Goal: Transaction & Acquisition: Purchase product/service

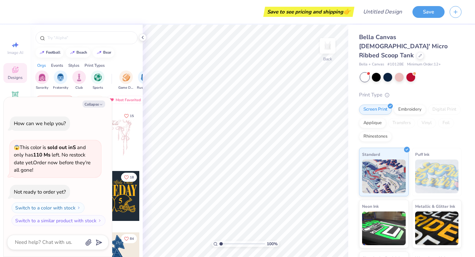
click at [125, 106] on div "Your Org's Fav Trending Most Favorited Newest" at bounding box center [86, 102] width 112 height 16
click at [86, 103] on button "Collapse" at bounding box center [93, 104] width 23 height 7
type textarea "x"
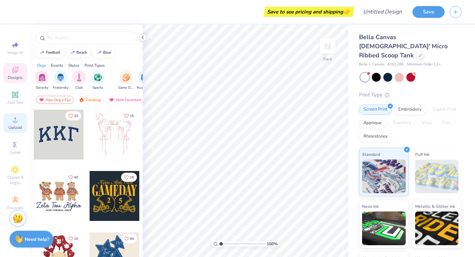
click at [14, 120] on icon at bounding box center [15, 120] width 8 height 8
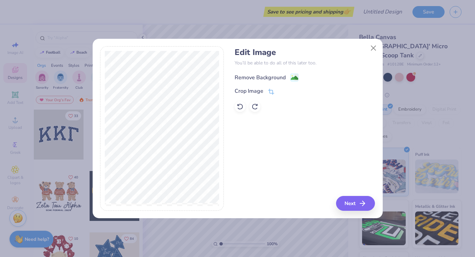
click at [261, 77] on div "Remove Background" at bounding box center [259, 78] width 51 height 8
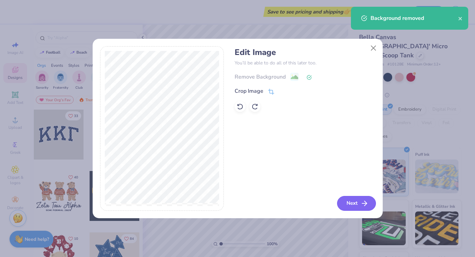
click at [353, 206] on button "Next" at bounding box center [356, 203] width 39 height 15
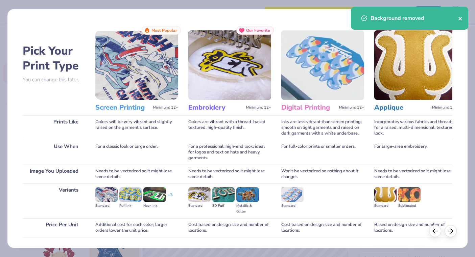
click at [459, 20] on icon "close" at bounding box center [459, 18] width 3 height 3
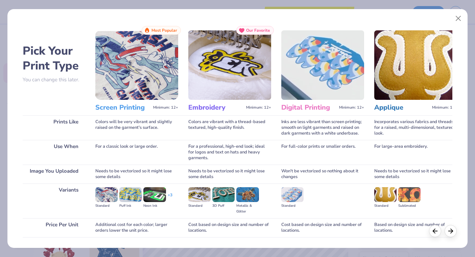
click at [224, 197] on img at bounding box center [223, 195] width 22 height 15
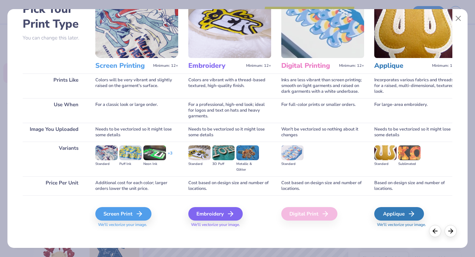
scroll to position [44, 0]
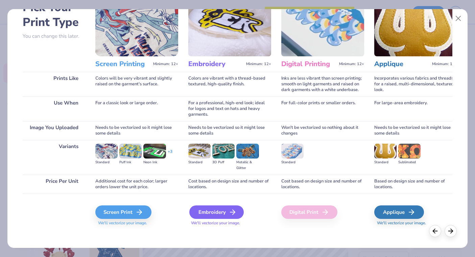
click at [220, 211] on div "Embroidery" at bounding box center [216, 213] width 54 height 14
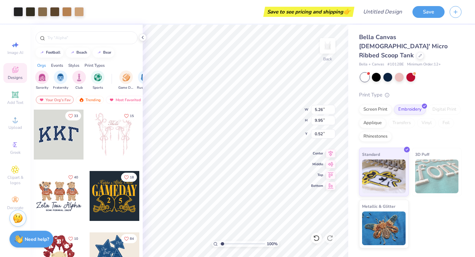
type input "2.04"
type textarea "x"
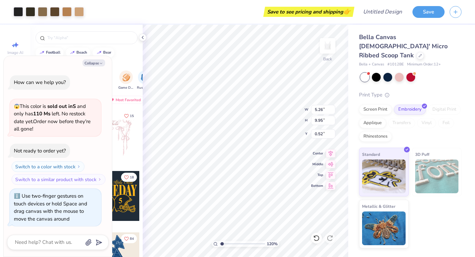
type input "1"
drag, startPoint x: 222, startPoint y: 245, endPoint x: 202, endPoint y: 244, distance: 19.6
click at [219, 244] on input "range" at bounding box center [242, 244] width 46 height 6
type textarea "x"
type input "4.50"
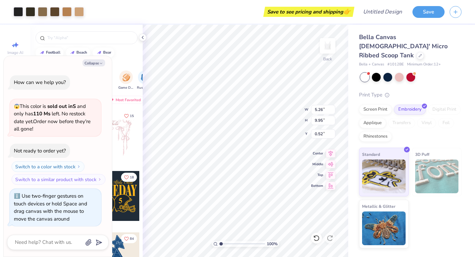
type input "8.51"
type input "1.96"
type textarea "x"
type input "1.44"
type textarea "x"
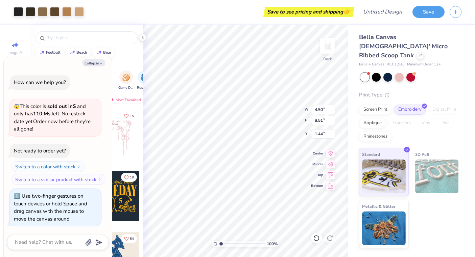
type input "0.50"
click at [375, 104] on div "Screen Print" at bounding box center [375, 109] width 33 height 10
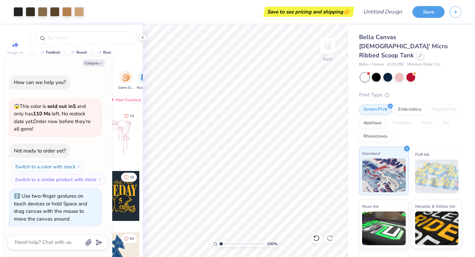
click at [375, 183] on img at bounding box center [384, 176] width 44 height 34
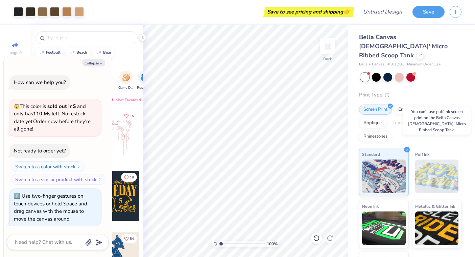
click at [421, 181] on img at bounding box center [437, 177] width 44 height 34
click at [404, 104] on div "Embroidery" at bounding box center [410, 109] width 32 height 10
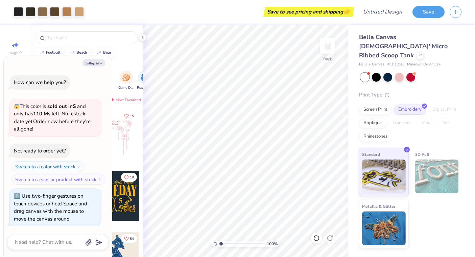
click at [431, 106] on div "Screen Print Embroidery Digital Print Applique Transfers Vinyl Foil Rhinestones" at bounding box center [410, 123] width 102 height 37
click at [431, 105] on div "Digital Print" at bounding box center [444, 110] width 33 height 10
click at [371, 117] on div "Applique" at bounding box center [372, 122] width 27 height 10
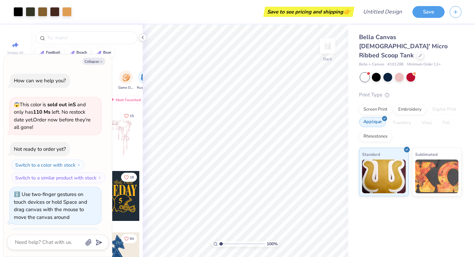
scroll to position [40, 0]
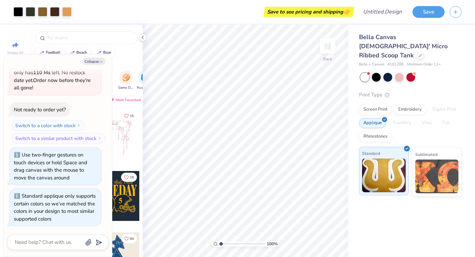
click at [377, 165] on img at bounding box center [384, 176] width 44 height 34
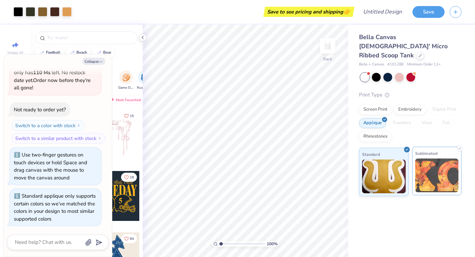
click at [429, 170] on img at bounding box center [437, 176] width 44 height 34
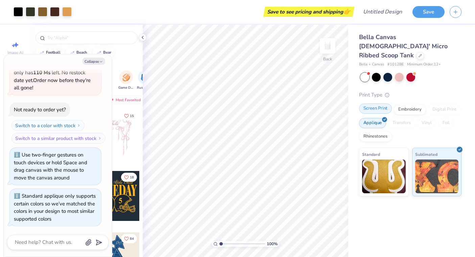
click at [380, 104] on div "Screen Print" at bounding box center [375, 109] width 33 height 10
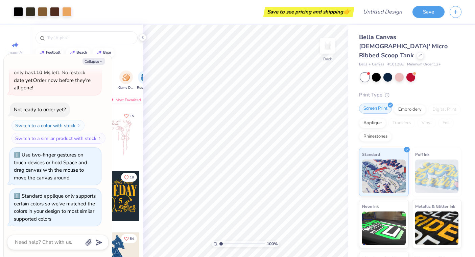
scroll to position [81, 0]
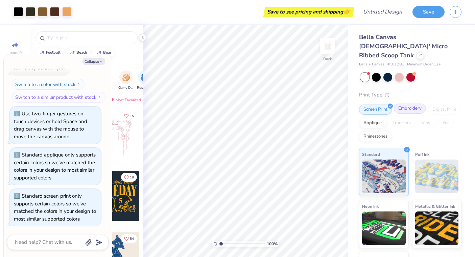
click at [408, 104] on div "Embroidery" at bounding box center [410, 109] width 32 height 10
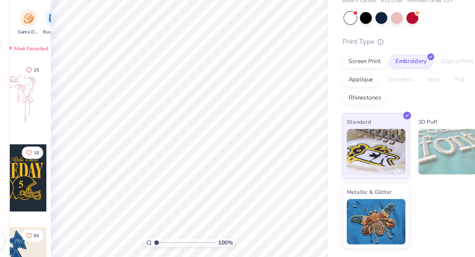
type textarea "x"
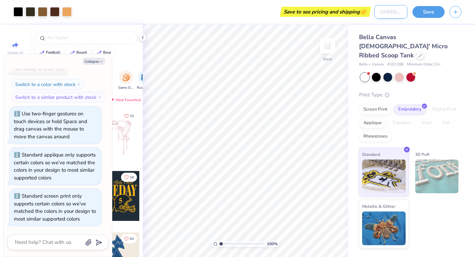
click at [383, 15] on input "Design Title" at bounding box center [390, 12] width 33 height 14
type input "s"
type textarea "x"
type input "sp"
type textarea "x"
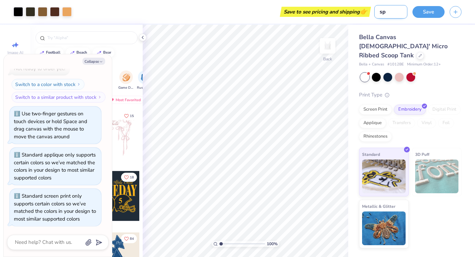
type input "spi"
type textarea "x"
type input "spid"
type textarea "x"
type input "spide"
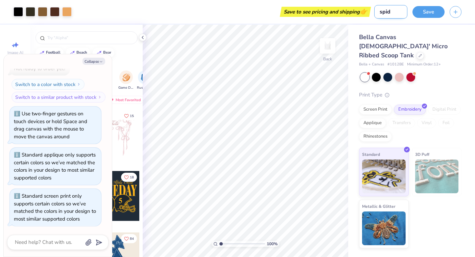
type textarea "x"
type input "spider"
type textarea "x"
type input "spiderb"
type textarea "x"
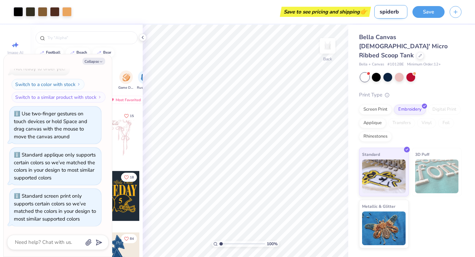
type input "spiderba"
type textarea "x"
type input "spiderbab"
type textarea "x"
type input "spiderbaby"
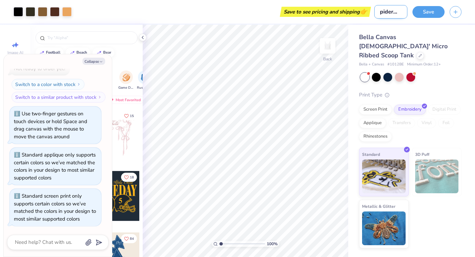
type textarea "x"
type input "spiderbaby"
click at [433, 10] on button "Save" at bounding box center [428, 11] width 32 height 12
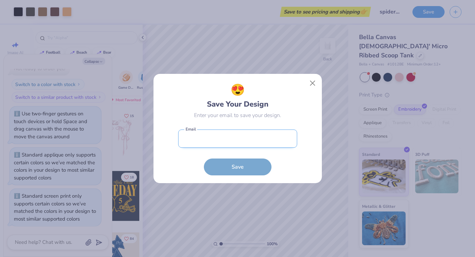
click at [251, 135] on input "email" at bounding box center [237, 139] width 119 height 19
type input "yhayem@gmail.com"
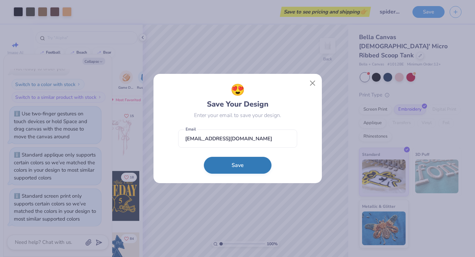
click at [239, 169] on button "Save" at bounding box center [238, 165] width 68 height 17
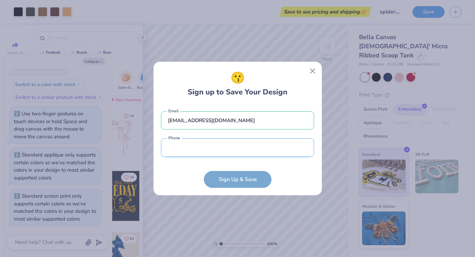
click at [232, 143] on input "tel" at bounding box center [237, 148] width 153 height 19
type input "(347) 448-0408"
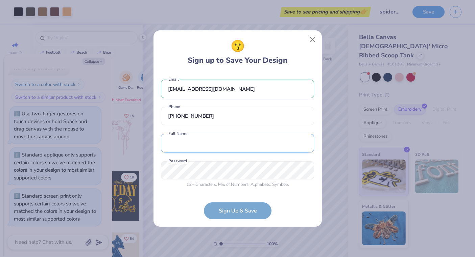
click at [219, 143] on input "text" at bounding box center [237, 143] width 153 height 19
type input "Yael Hayem"
click at [153, 168] on div "😗 Sign up to Save Your Design yhayem@gmail.com Email (347) 448-0408 Phone Yael …" at bounding box center [237, 128] width 168 height 197
click at [227, 213] on form "yhayem@gmail.com Email (347) 448-0408 Phone Yael Hayem Full Name 12 + Character…" at bounding box center [237, 146] width 153 height 147
click at [160, 169] on div "😗 Sign up to Save Your Design yhayem@gmail.com Email (347) 448-0408 Phone Yael …" at bounding box center [237, 128] width 168 height 197
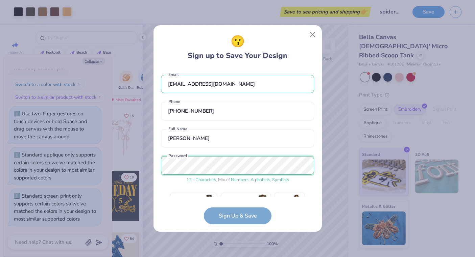
scroll to position [16, 0]
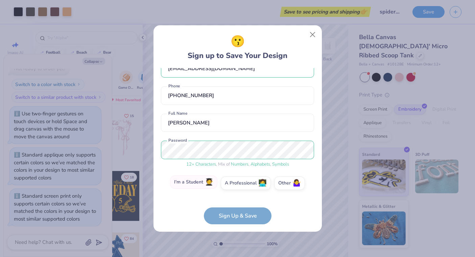
click at [186, 184] on label "I'm a Student 🧑‍🎓" at bounding box center [193, 183] width 47 height 14
click at [235, 199] on input "I'm a Student 🧑‍🎓" at bounding box center [237, 201] width 4 height 4
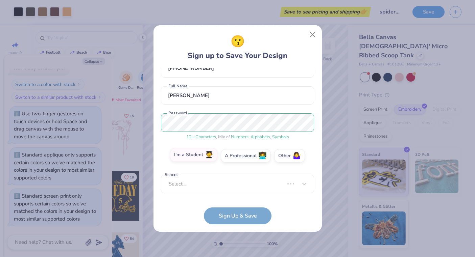
scroll to position [40, 0]
click at [199, 184] on div "Select..." at bounding box center [237, 184] width 153 height 19
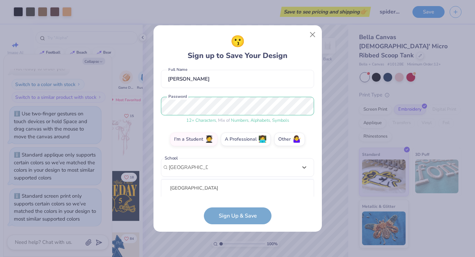
scroll to position [144, 0]
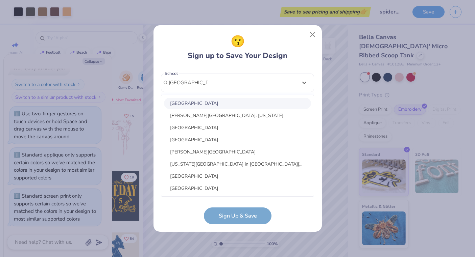
click at [225, 105] on div "Boston University" at bounding box center [237, 103] width 147 height 11
type input "boston university"
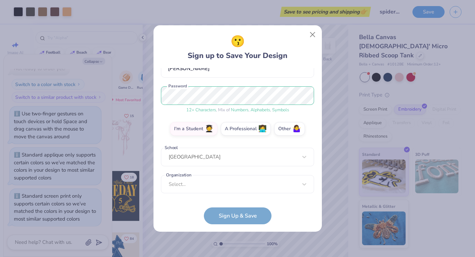
scroll to position [70, 0]
click at [253, 216] on form "yhayem@gmail.com Email (347) 448-0408 Phone Yael Hayem Full Name 12 + Character…" at bounding box center [237, 146] width 153 height 156
click at [244, 213] on form "yhayem@gmail.com Email (347) 448-0408 Phone Yael Hayem Full Name 12 + Character…" at bounding box center [237, 146] width 153 height 156
click at [205, 128] on label "I'm a Student 🧑‍🎓" at bounding box center [193, 128] width 47 height 14
click at [235, 199] on input "I'm a Student 🧑‍🎓" at bounding box center [237, 201] width 4 height 4
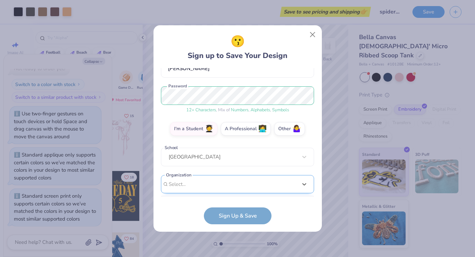
click at [212, 184] on div "option focused, 8 of 15. 15 results available. Use Up and Down to choose option…" at bounding box center [237, 236] width 153 height 123
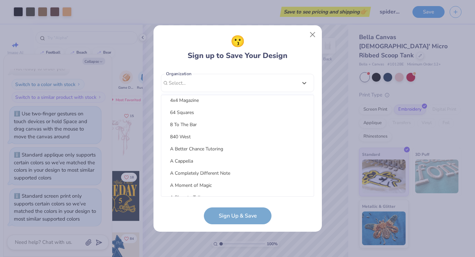
scroll to position [268, 0]
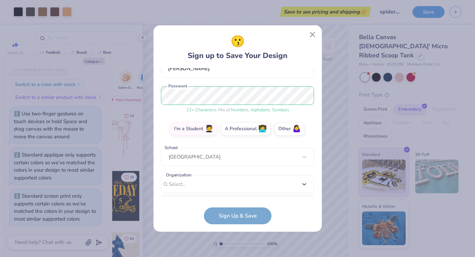
click at [182, 210] on form "yhayem@gmail.com Email (347) 448-0408 Phone Yael Hayem Full Name 12 + Character…" at bounding box center [237, 146] width 153 height 156
click at [232, 151] on div "Boston University" at bounding box center [237, 157] width 153 height 19
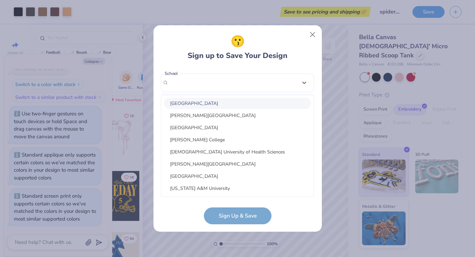
scroll to position [70, 0]
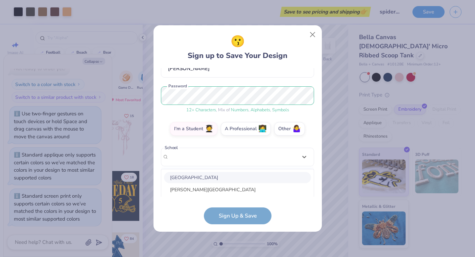
click at [306, 63] on div "😗 Sign up to Save Your Design yhayem@gmail.com Email (347) 448-0408 Phone Yael …" at bounding box center [237, 129] width 153 height 192
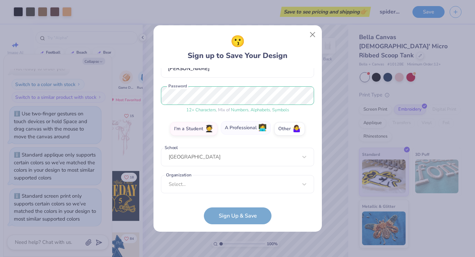
click at [246, 128] on label "A Professional 👩‍💻" at bounding box center [246, 128] width 50 height 14
click at [240, 199] on input "A Professional 👩‍💻" at bounding box center [237, 201] width 4 height 4
click at [248, 154] on input "text" at bounding box center [237, 157] width 153 height 19
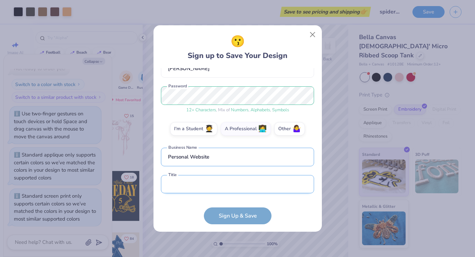
type input "Personal Website"
click at [226, 181] on input "text" at bounding box center [237, 184] width 153 height 19
type input "A"
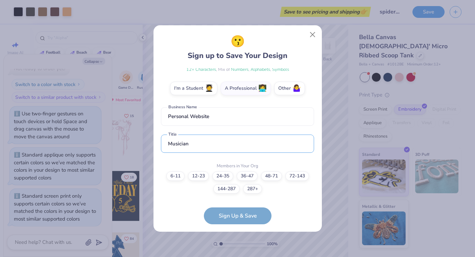
type input "Musician"
click at [183, 204] on form "yhayem@gmail.com Email (347) 448-0408 Phone Yael Hayem Full Name 12 + Character…" at bounding box center [237, 146] width 153 height 156
click at [179, 177] on label "6-11" at bounding box center [175, 175] width 18 height 9
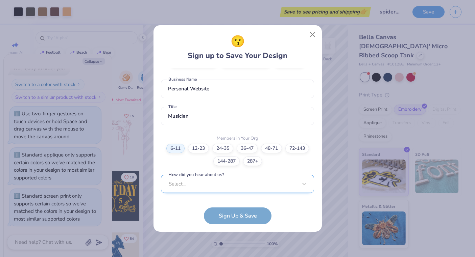
click at [205, 185] on div "Select..." at bounding box center [237, 184] width 153 height 19
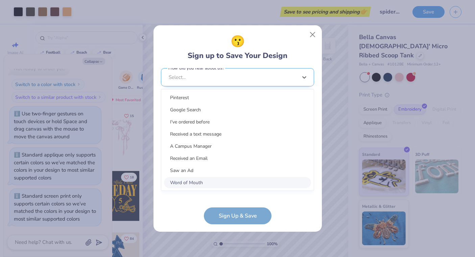
scroll to position [239, 0]
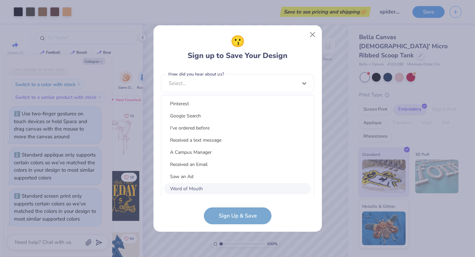
click at [204, 188] on div "Word of Mouth" at bounding box center [237, 188] width 147 height 11
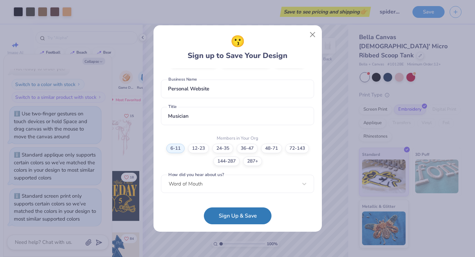
scroll to position [138, 0]
click at [220, 211] on button "Sign Up & Save" at bounding box center [238, 214] width 68 height 17
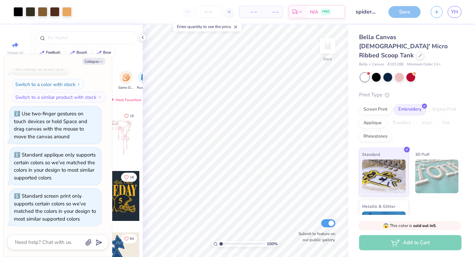
type textarea "x"
click at [228, 11] on icon at bounding box center [229, 11] width 5 height 5
click at [176, 13] on div "12" at bounding box center [185, 12] width 51 height 12
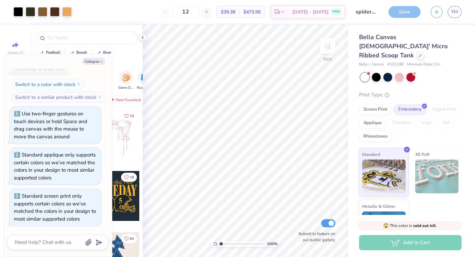
click at [176, 13] on div "12" at bounding box center [185, 12] width 51 height 12
click at [176, 11] on div "12" at bounding box center [185, 12] width 51 height 12
click at [196, 11] on input "12" at bounding box center [185, 12] width 26 height 12
type input "12"
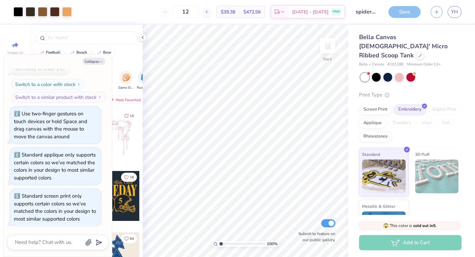
click at [205, 41] on body "Art colors 12 $39.38 Per Item $472.56 Total Est. Delivery Sep 7 - 10 FREE Desig…" at bounding box center [237, 128] width 475 height 257
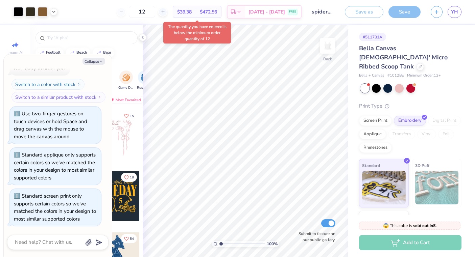
scroll to position [92, 0]
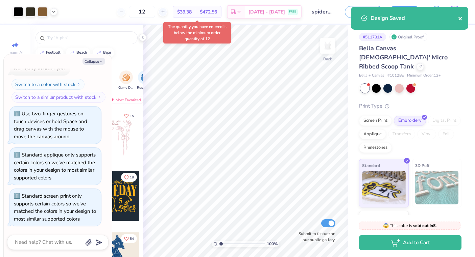
click at [460, 16] on icon "close" at bounding box center [460, 18] width 5 height 5
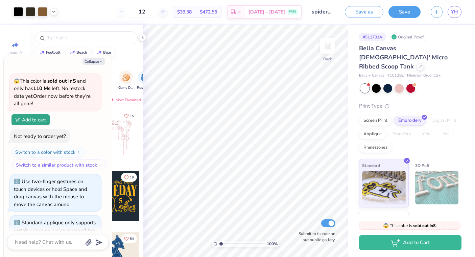
scroll to position [0, 0]
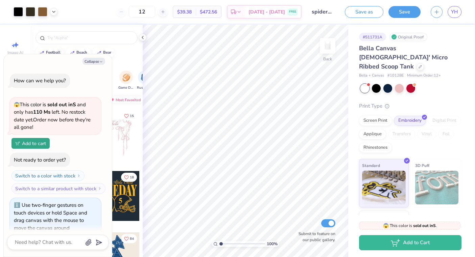
click at [133, 10] on div "12" at bounding box center [142, 12] width 51 height 12
click at [44, 144] on button "Add to cart" at bounding box center [30, 143] width 38 height 11
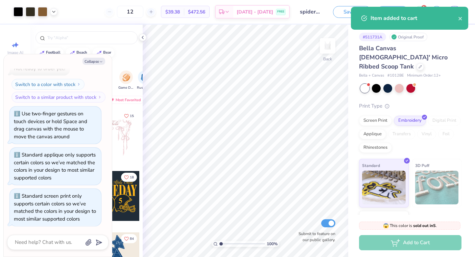
scroll to position [81, 0]
click at [380, 16] on div "Item added to cart" at bounding box center [414, 18] width 88 height 8
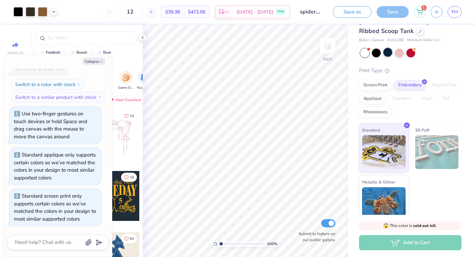
click at [389, 48] on div at bounding box center [387, 52] width 9 height 9
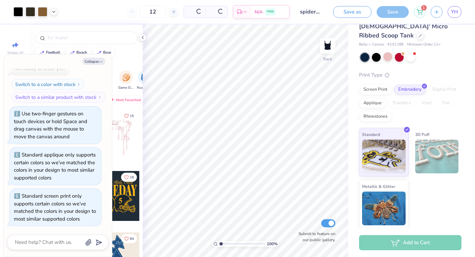
scroll to position [22, 0]
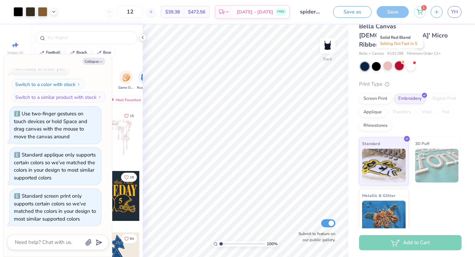
click at [398, 61] on div at bounding box center [399, 65] width 9 height 9
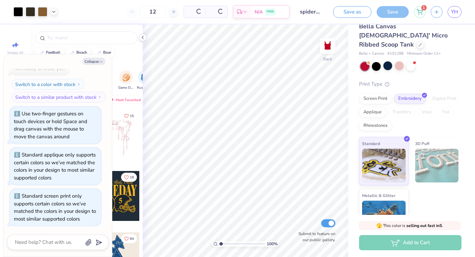
scroll to position [161, 0]
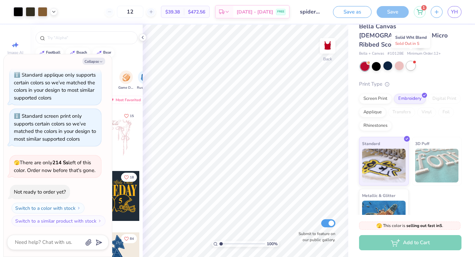
click at [410, 61] on div at bounding box center [410, 65] width 9 height 9
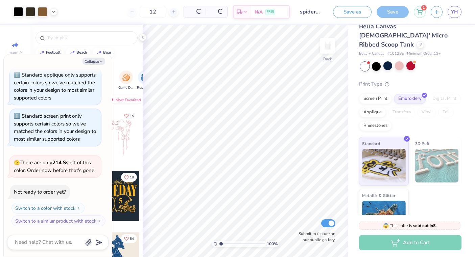
scroll to position [256, 0]
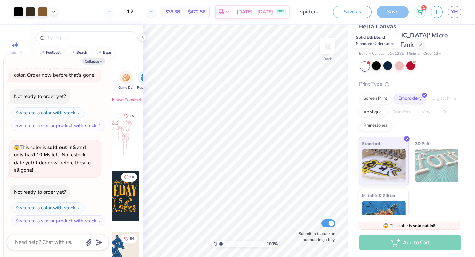
click at [375, 61] on div at bounding box center [376, 65] width 9 height 9
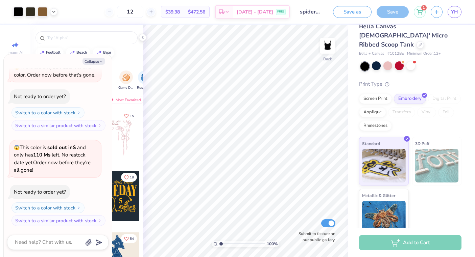
click at [364, 62] on div at bounding box center [364, 66] width 9 height 9
click at [365, 62] on div at bounding box center [364, 66] width 9 height 9
click at [400, 61] on div at bounding box center [399, 65] width 9 height 9
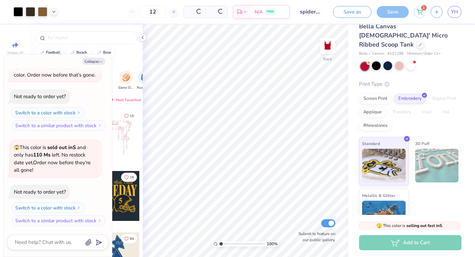
scroll to position [336, 0]
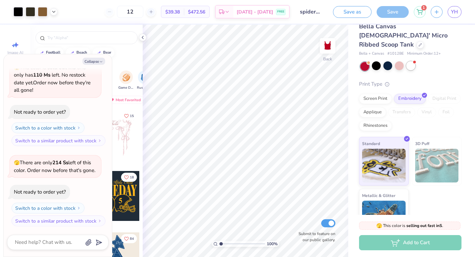
click at [408, 61] on div at bounding box center [410, 65] width 9 height 9
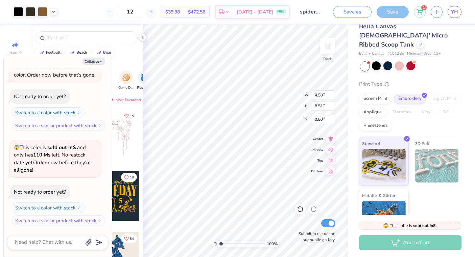
type textarea "x"
type input "3.92"
type input "7.42"
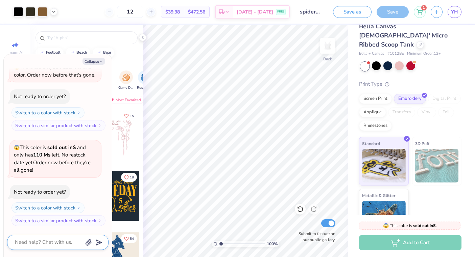
click at [65, 243] on textarea at bounding box center [48, 242] width 69 height 9
type textarea "x"
type textarea "w"
type textarea "x"
type textarea "wh"
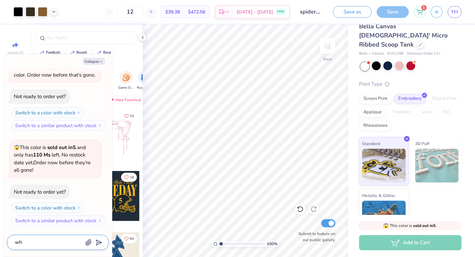
type textarea "x"
type textarea "why"
type textarea "x"
type textarea "why"
type textarea "x"
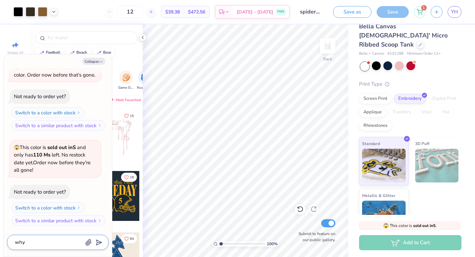
type textarea "why i"
type textarea "x"
type textarea "why is"
type textarea "x"
type textarea "why i"
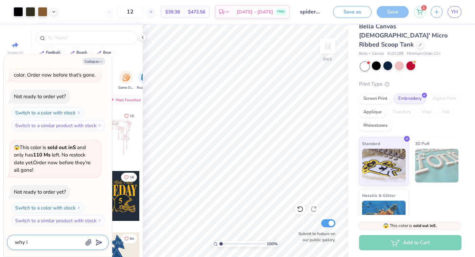
type textarea "x"
type textarea "why"
type textarea "x"
type textarea "why d"
type textarea "x"
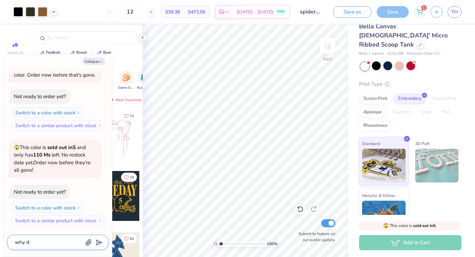
type textarea "why di"
type textarea "x"
type textarea "why did"
type textarea "x"
type textarea "why did"
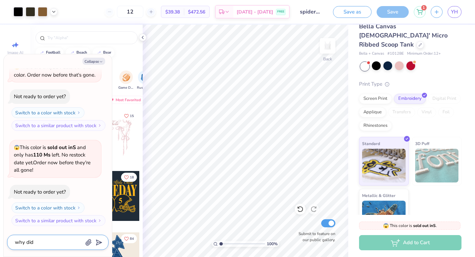
type textarea "x"
type textarea "why did t"
type textarea "x"
type textarea "why did the"
type textarea "x"
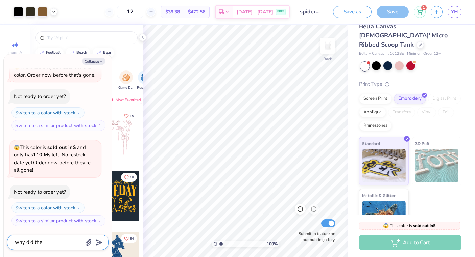
type textarea "why did the"
type textarea "x"
type textarea "why did the d"
type textarea "x"
type textarea "why did the di"
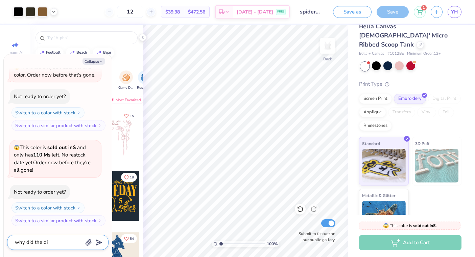
type textarea "x"
type textarea "why did the dis"
type textarea "x"
type textarea "why did the di"
type textarea "x"
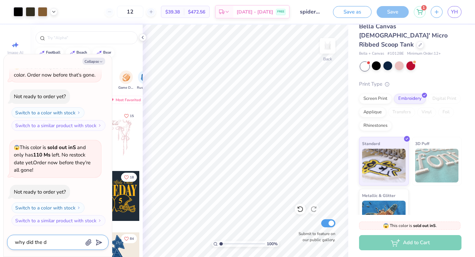
type textarea "why did the de"
type textarea "x"
type textarea "why did the des"
type textarea "x"
type textarea "why did the desi"
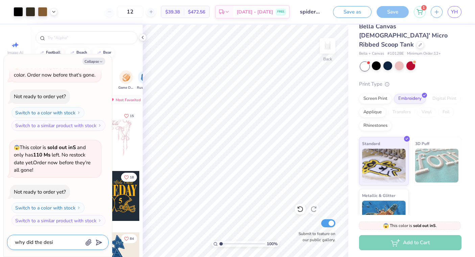
type textarea "x"
type textarea "why did the design"
type textarea "x"
type textarea "why did the design"
type textarea "x"
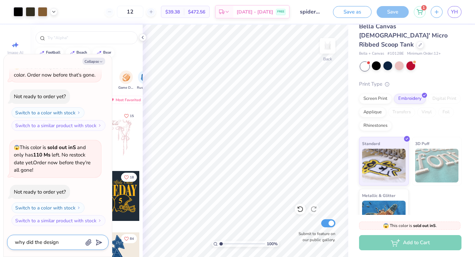
type textarea "why did the design c"
type textarea "x"
type textarea "why did the design ch"
type textarea "x"
type textarea "why did the design cha"
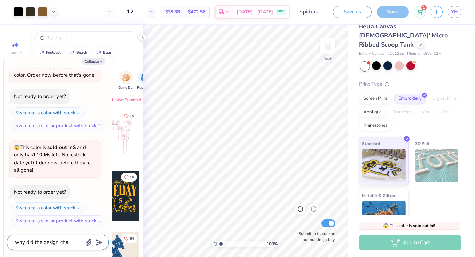
type textarea "x"
type textarea "why did the design chan"
type textarea "x"
type textarea "why did the design chang"
type textarea "x"
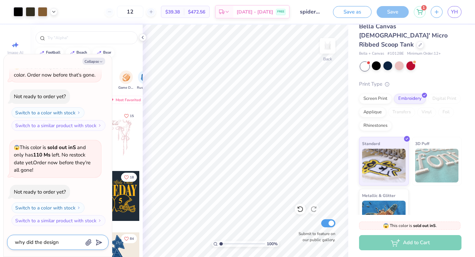
type textarea "why did the design change"
type textarea "x"
type textarea "why did the design change"
type textarea "x"
type textarea "why did the design change c"
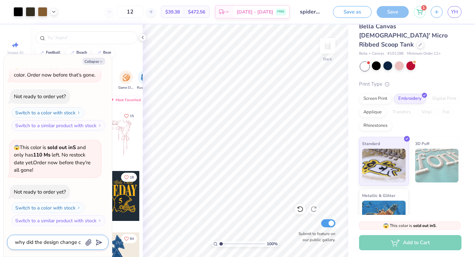
type textarea "x"
type textarea "why did the design change co"
type textarea "x"
type textarea "why did the design change col"
type textarea "x"
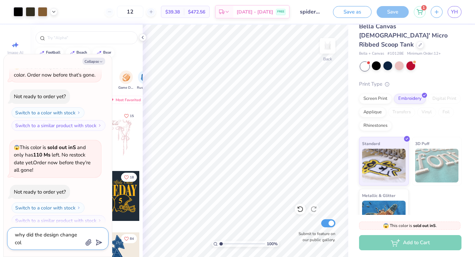
type textarea "why did the design change colo"
type textarea "x"
type textarea "why did the design change color"
type textarea "x"
type textarea "why did the design change colors"
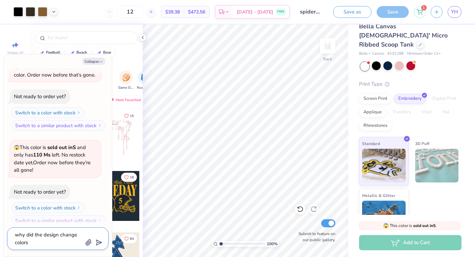
type textarea "x"
type textarea "why did the design change colors?"
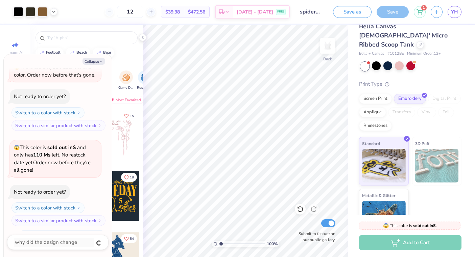
scroll to position [450, 0]
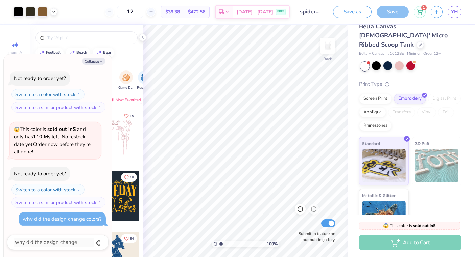
type textarea "x"
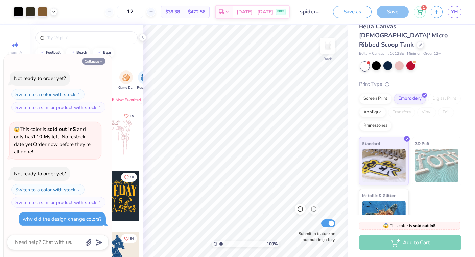
click at [98, 60] on button "Collapse" at bounding box center [93, 61] width 23 height 7
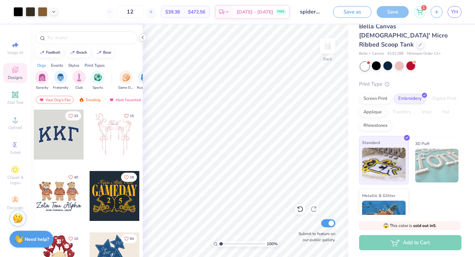
scroll to position [35, 0]
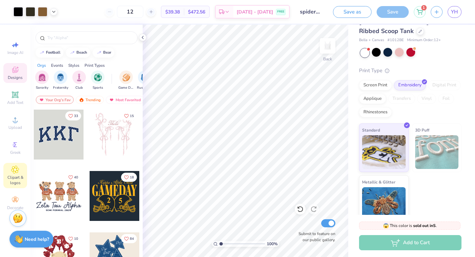
click at [15, 168] on icon at bounding box center [15, 169] width 3 height 3
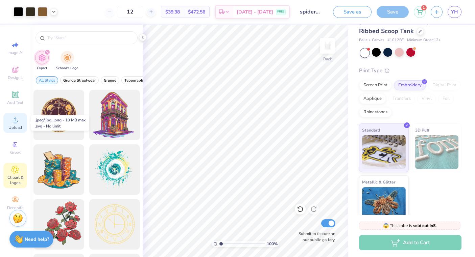
click at [14, 119] on icon at bounding box center [15, 120] width 8 height 8
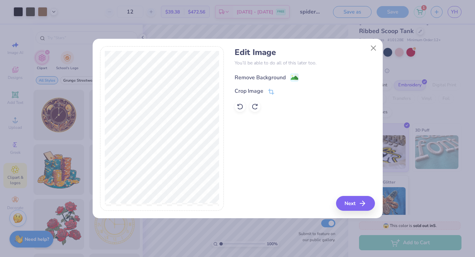
click at [252, 79] on div "Remove Background" at bounding box center [259, 78] width 51 height 8
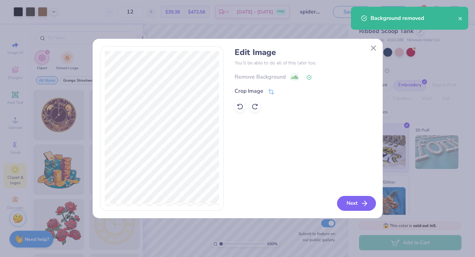
click at [352, 205] on button "Next" at bounding box center [356, 203] width 39 height 15
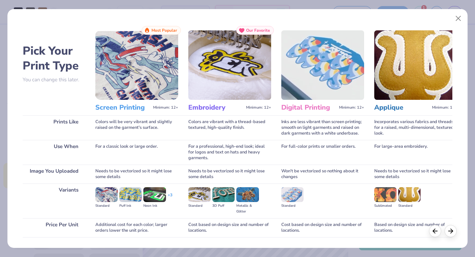
click at [111, 199] on img at bounding box center [106, 195] width 22 height 15
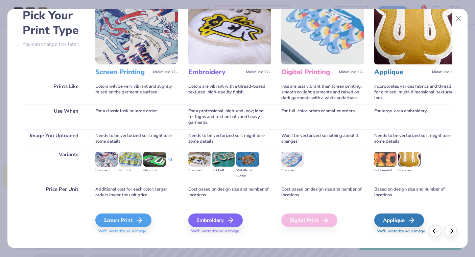
scroll to position [46, 0]
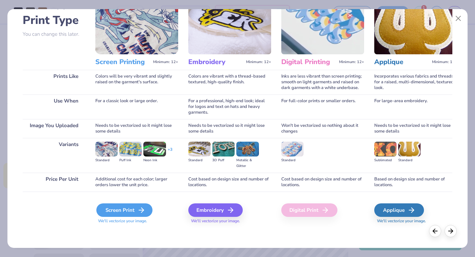
click at [117, 210] on div "Screen Print" at bounding box center [124, 211] width 56 height 14
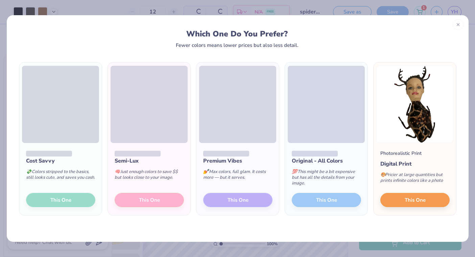
scroll to position [490, 0]
click at [415, 197] on span "This One" at bounding box center [414, 200] width 21 height 8
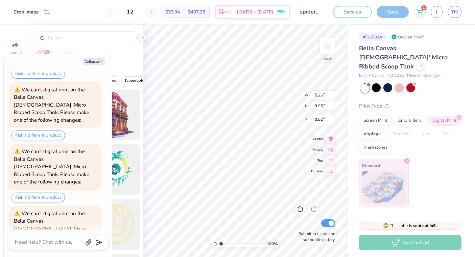
scroll to position [887, 0]
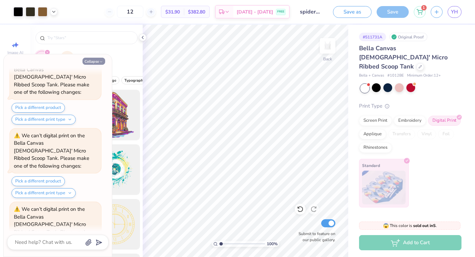
click at [95, 62] on button "Collapse" at bounding box center [93, 61] width 23 height 7
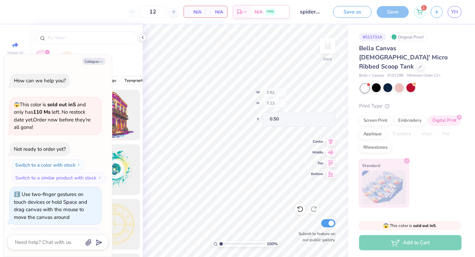
scroll to position [953, 0]
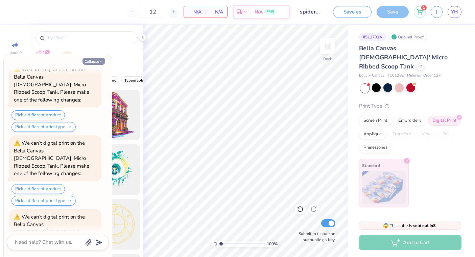
click at [95, 62] on button "Collapse" at bounding box center [93, 61] width 23 height 7
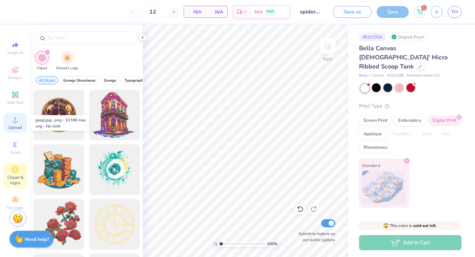
click at [19, 123] on div "Upload" at bounding box center [15, 123] width 24 height 20
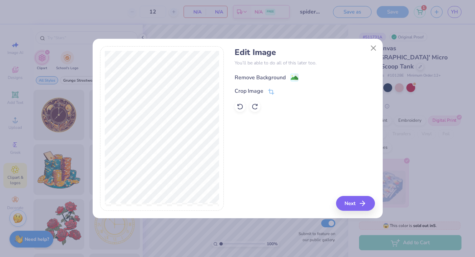
click at [295, 74] on g at bounding box center [294, 78] width 8 height 8
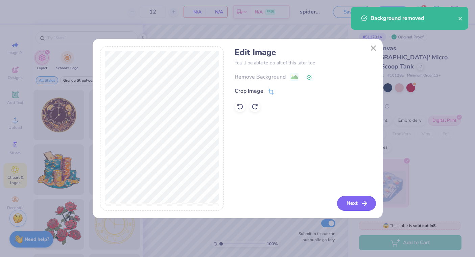
click at [350, 201] on button "Next" at bounding box center [356, 203] width 39 height 15
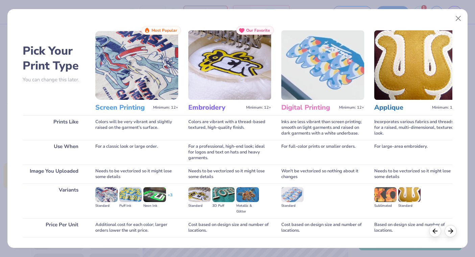
click at [299, 194] on img at bounding box center [292, 195] width 22 height 15
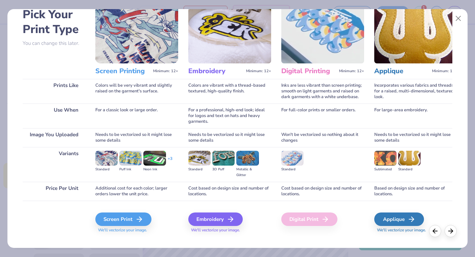
scroll to position [38, 0]
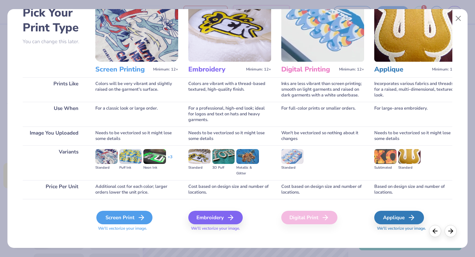
click at [129, 219] on div "Screen Print" at bounding box center [124, 218] width 56 height 14
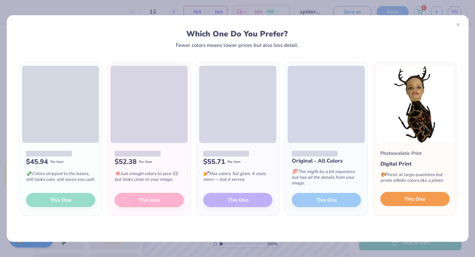
click at [405, 203] on span "This One" at bounding box center [414, 200] width 21 height 8
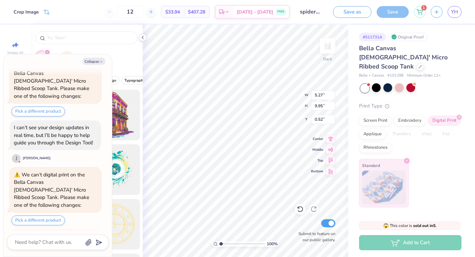
scroll to position [1081, 0]
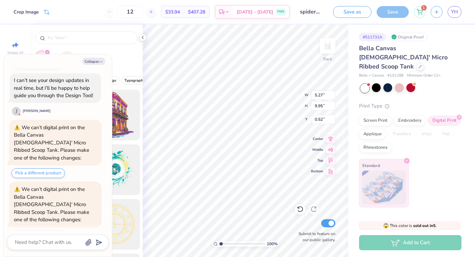
type textarea "x"
type input "0.50"
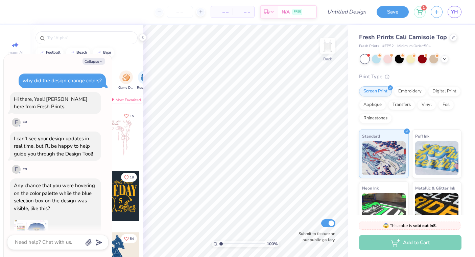
scroll to position [161, 0]
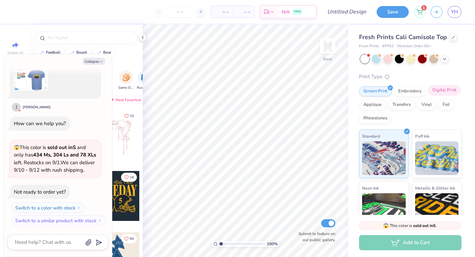
click at [440, 90] on div "Digital Print" at bounding box center [444, 90] width 33 height 10
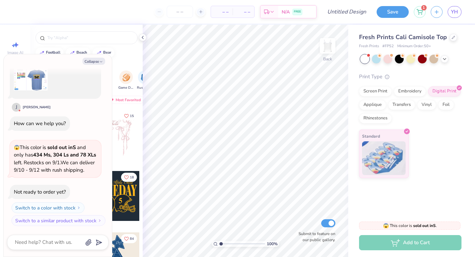
click at [48, 152] on strong "434 Ms, 304 Ls and 78 XLs" at bounding box center [64, 155] width 63 height 7
click at [98, 63] on button "Collapse" at bounding box center [93, 61] width 23 height 7
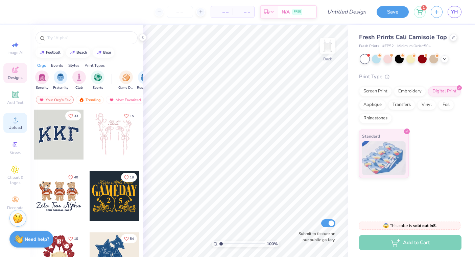
click at [17, 126] on span "Upload" at bounding box center [15, 127] width 14 height 5
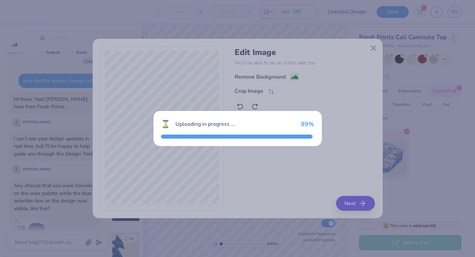
scroll to position [208, 0]
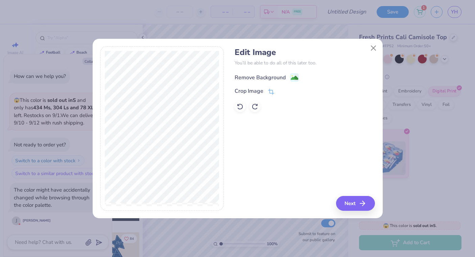
click at [260, 77] on div "Remove Background" at bounding box center [259, 78] width 51 height 8
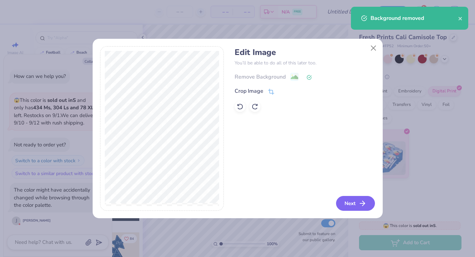
click at [354, 201] on button "Next" at bounding box center [355, 203] width 39 height 15
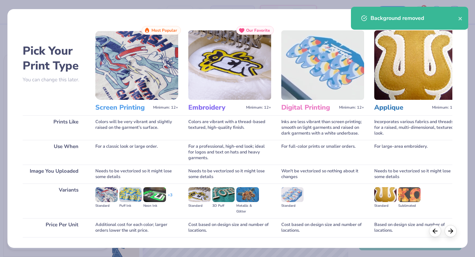
scroll to position [46, 0]
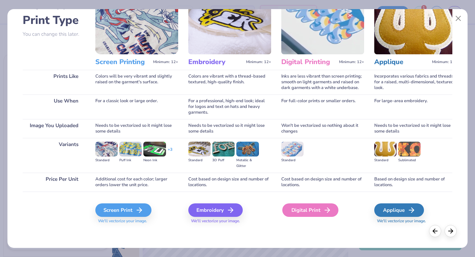
click at [307, 211] on div "Digital Print" at bounding box center [310, 211] width 56 height 14
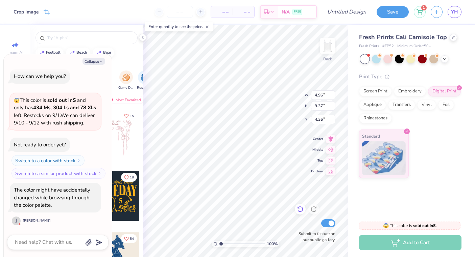
type textarea "x"
type input "4.96"
type input "9.37"
type input "4.36"
type textarea "x"
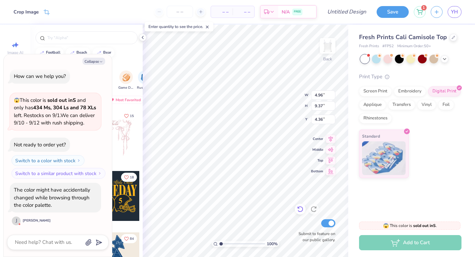
type input "0.25"
type textarea "x"
type input "1.55"
type textarea "x"
type input "5.61"
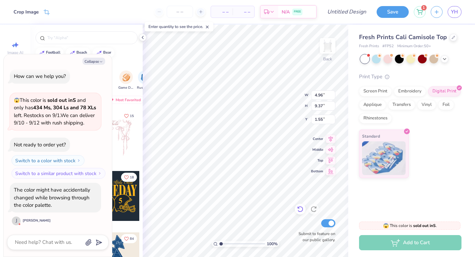
type input "10.61"
type textarea "x"
type input "0.25"
type textarea "x"
type input "6.68"
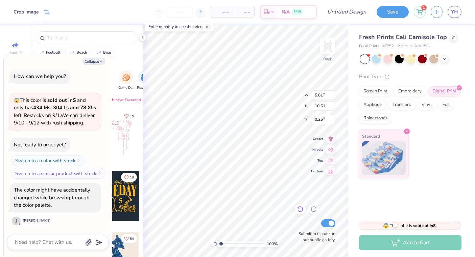
type input "12.63"
click at [94, 59] on button "Collapse" at bounding box center [93, 61] width 23 height 7
type textarea "x"
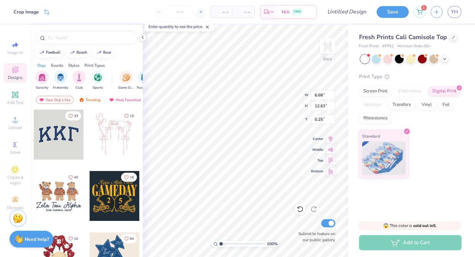
click at [408, 249] on div "Add to Cart" at bounding box center [410, 242] width 102 height 15
click at [327, 226] on input "Submit to feature on our public gallery." at bounding box center [328, 224] width 14 height 8
checkbox input "false"
click at [388, 242] on div "Add to Cart" at bounding box center [410, 242] width 102 height 15
click at [438, 146] on div "Standard" at bounding box center [410, 154] width 102 height 49
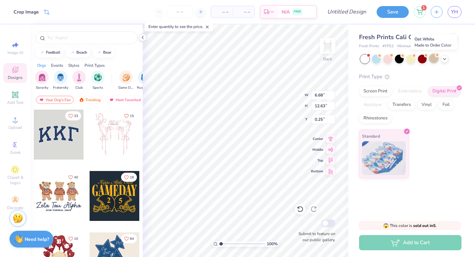
click at [430, 59] on div at bounding box center [433, 58] width 9 height 9
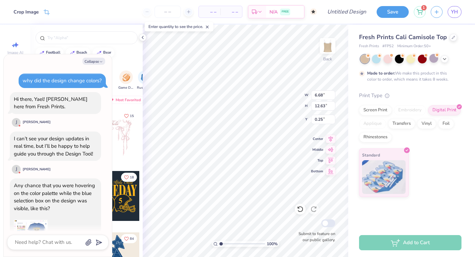
scroll to position [264, 0]
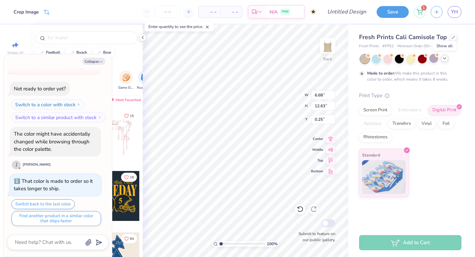
click at [444, 59] on polyline at bounding box center [444, 58] width 3 height 1
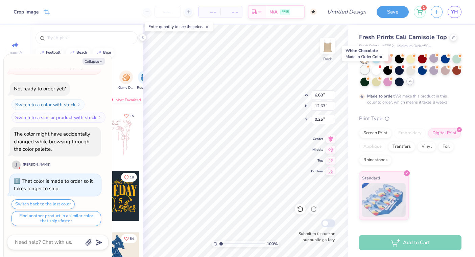
click at [363, 70] on div at bounding box center [364, 70] width 9 height 9
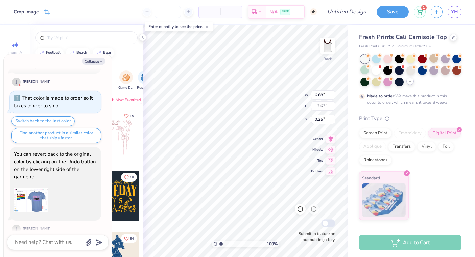
scroll to position [355, 0]
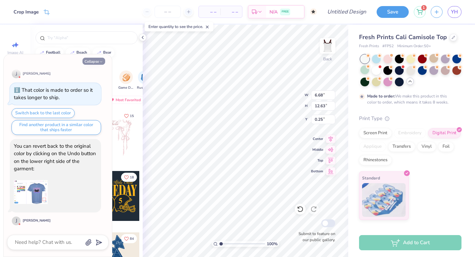
click at [88, 63] on button "Collapse" at bounding box center [93, 61] width 23 height 7
type textarea "x"
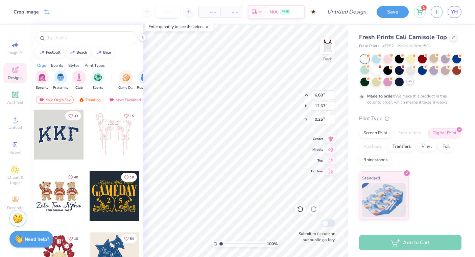
click at [167, 14] on input "number" at bounding box center [167, 12] width 26 height 12
type input "1"
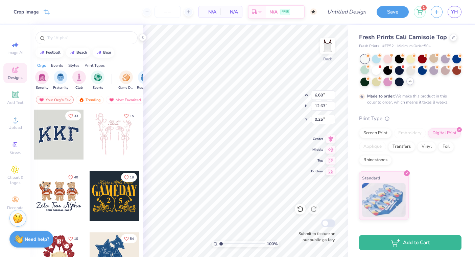
type input "2"
type input "50"
click at [379, 70] on div at bounding box center [376, 70] width 9 height 9
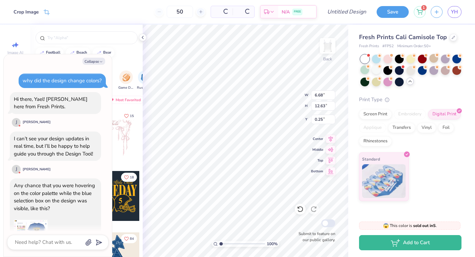
type textarea "x"
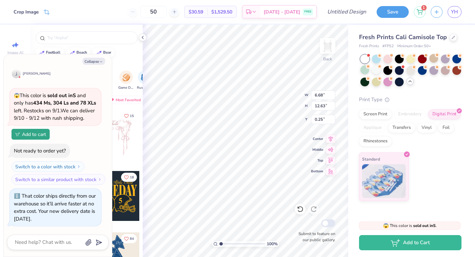
click at [143, 11] on div "50" at bounding box center [153, 12] width 51 height 12
click at [167, 14] on input "50" at bounding box center [153, 12] width 26 height 12
type input "5"
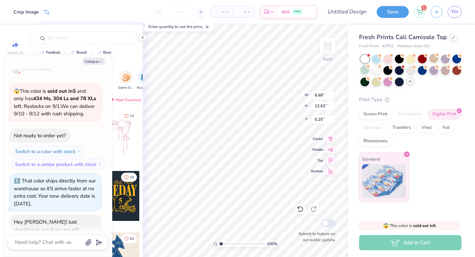
scroll to position [586, 0]
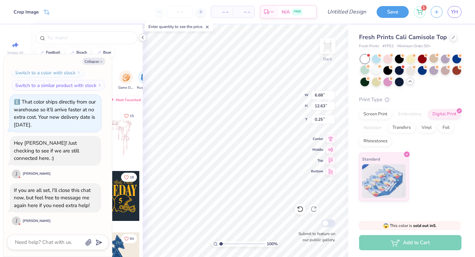
type textarea "x"
